Goal: Task Accomplishment & Management: Manage account settings

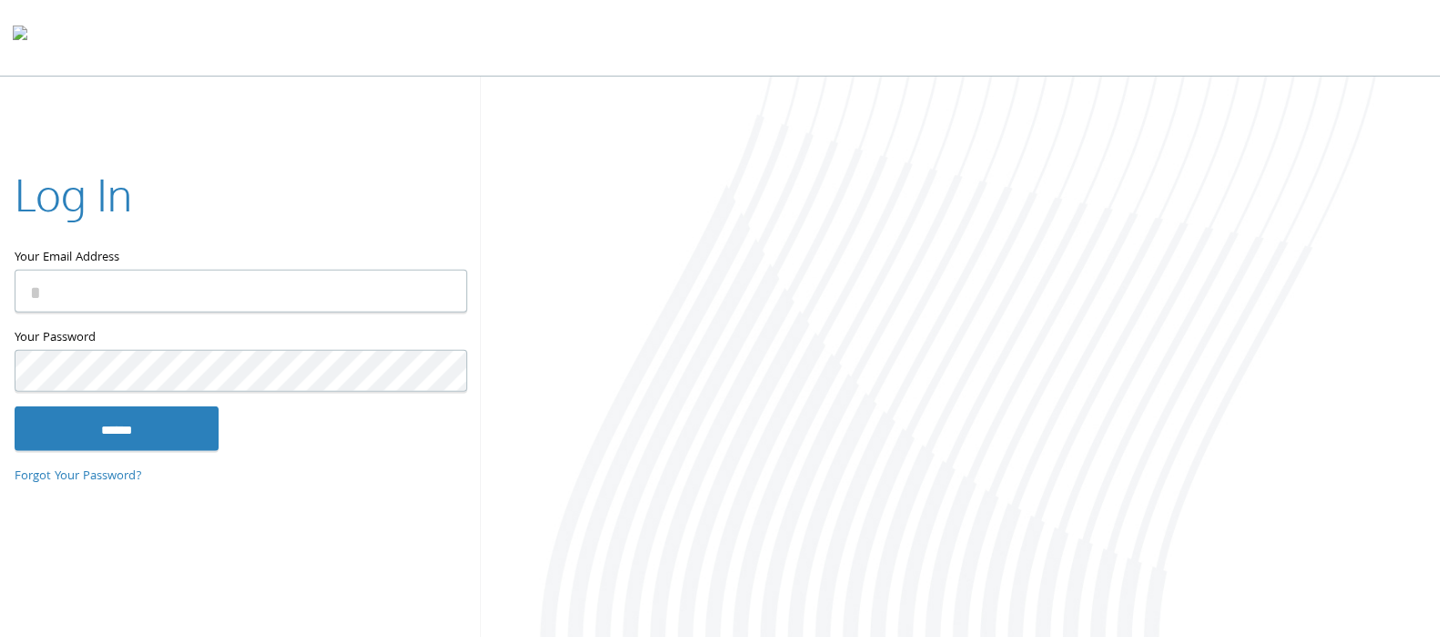
click at [169, 271] on input "Your Email Address" at bounding box center [241, 291] width 453 height 43
type input "**********"
